Goal: Task Accomplishment & Management: Manage account settings

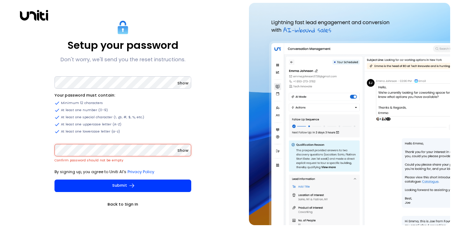
click at [178, 81] on span "Show" at bounding box center [183, 83] width 11 height 6
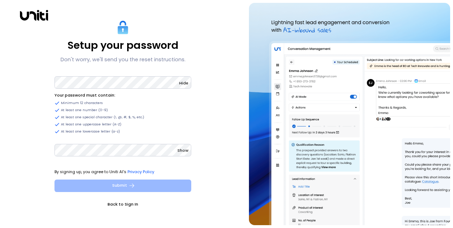
click at [129, 182] on button "Submit" at bounding box center [123, 186] width 137 height 12
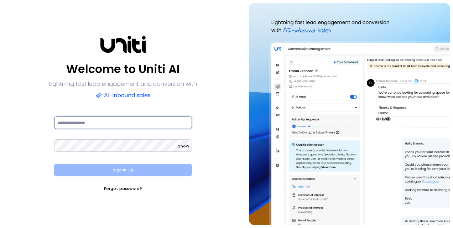
type input "**********"
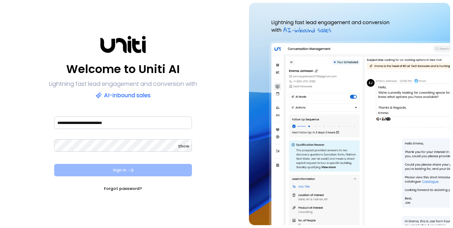
click at [140, 169] on button "Sign In" at bounding box center [123, 170] width 138 height 12
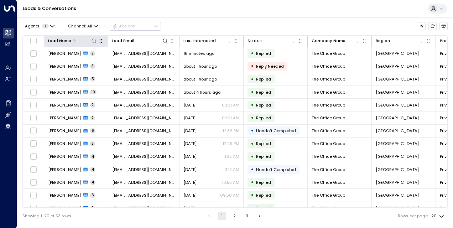
click at [96, 42] on icon at bounding box center [94, 41] width 6 height 6
click at [94, 42] on icon at bounding box center [94, 41] width 6 height 6
click at [51, 25] on icon "button" at bounding box center [52, 26] width 4 height 4
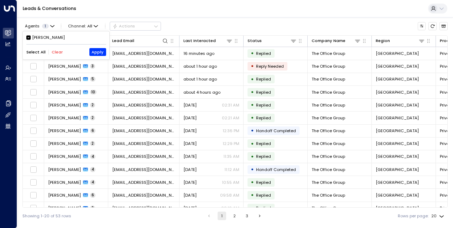
click at [73, 24] on div at bounding box center [226, 114] width 453 height 228
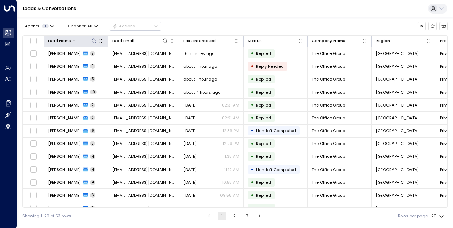
click at [92, 42] on icon at bounding box center [94, 41] width 6 height 6
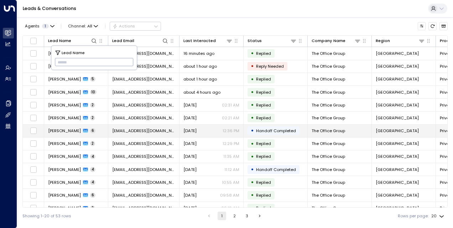
scroll to position [97, 0]
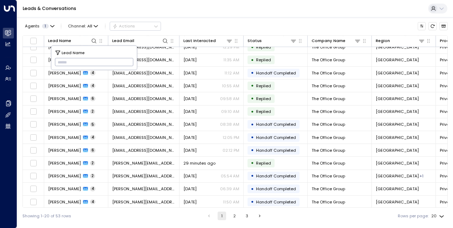
click at [233, 218] on button "2" at bounding box center [234, 216] width 9 height 9
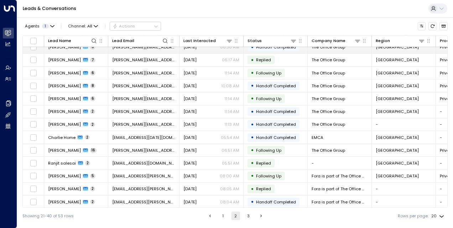
scroll to position [97, 0]
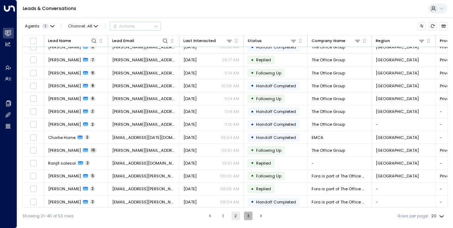
click at [246, 215] on button "3" at bounding box center [248, 216] width 9 height 9
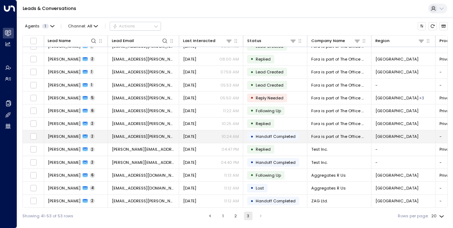
scroll to position [7, 1]
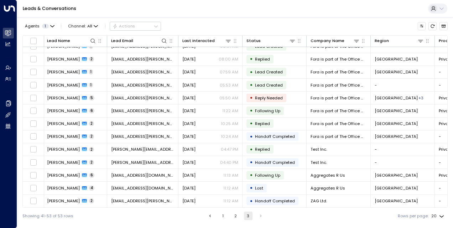
click at [223, 216] on button "1" at bounding box center [223, 216] width 9 height 9
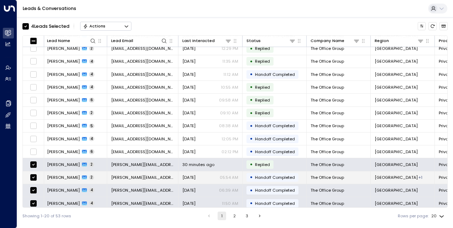
scroll to position [97, 1]
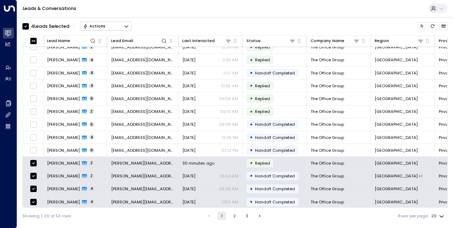
click at [109, 24] on button "Actions" at bounding box center [105, 26] width 51 height 9
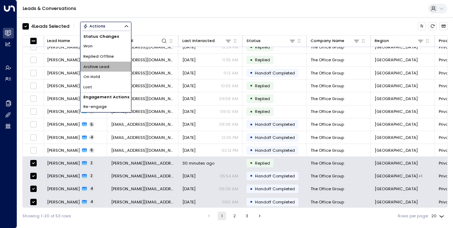
click at [102, 67] on span "Archive Lead" at bounding box center [96, 67] width 26 height 6
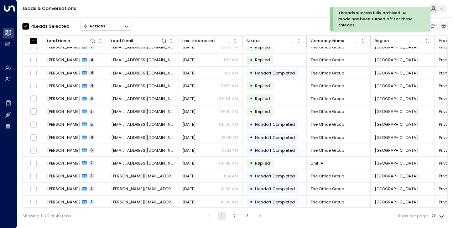
click at [102, 28] on div "Actions" at bounding box center [94, 26] width 22 height 5
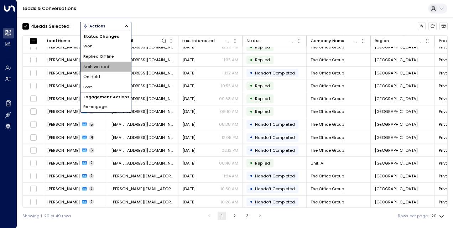
click at [103, 66] on span "Archive Lead" at bounding box center [96, 67] width 26 height 6
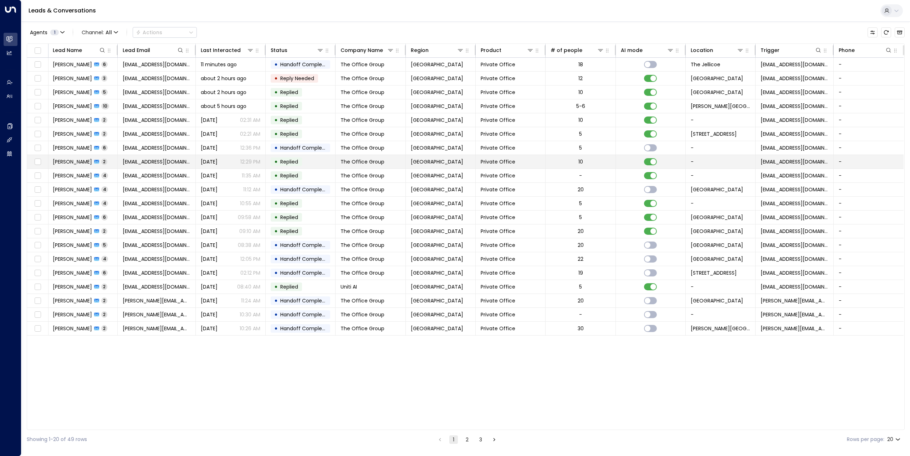
scroll to position [0, 0]
click at [453, 228] on button "2" at bounding box center [467, 440] width 9 height 9
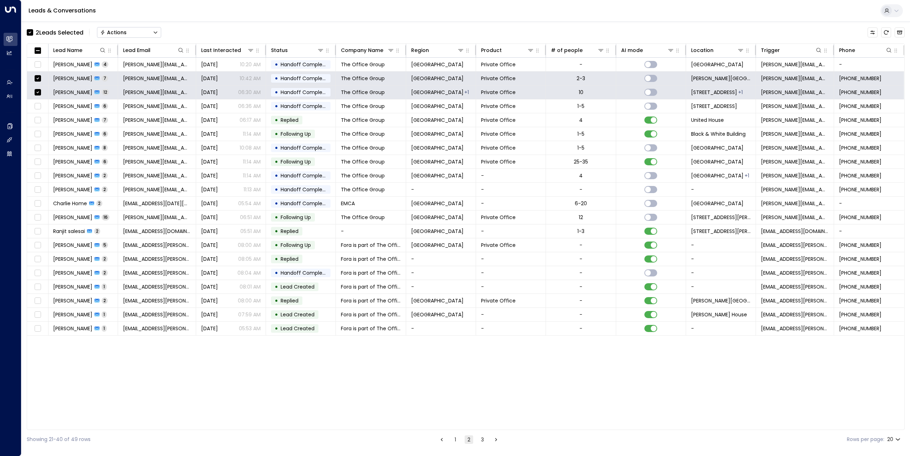
click at [137, 32] on button "Actions" at bounding box center [129, 32] width 64 height 11
click at [129, 77] on span "Archive Lead" at bounding box center [117, 79] width 33 height 7
